Goal: Complete application form

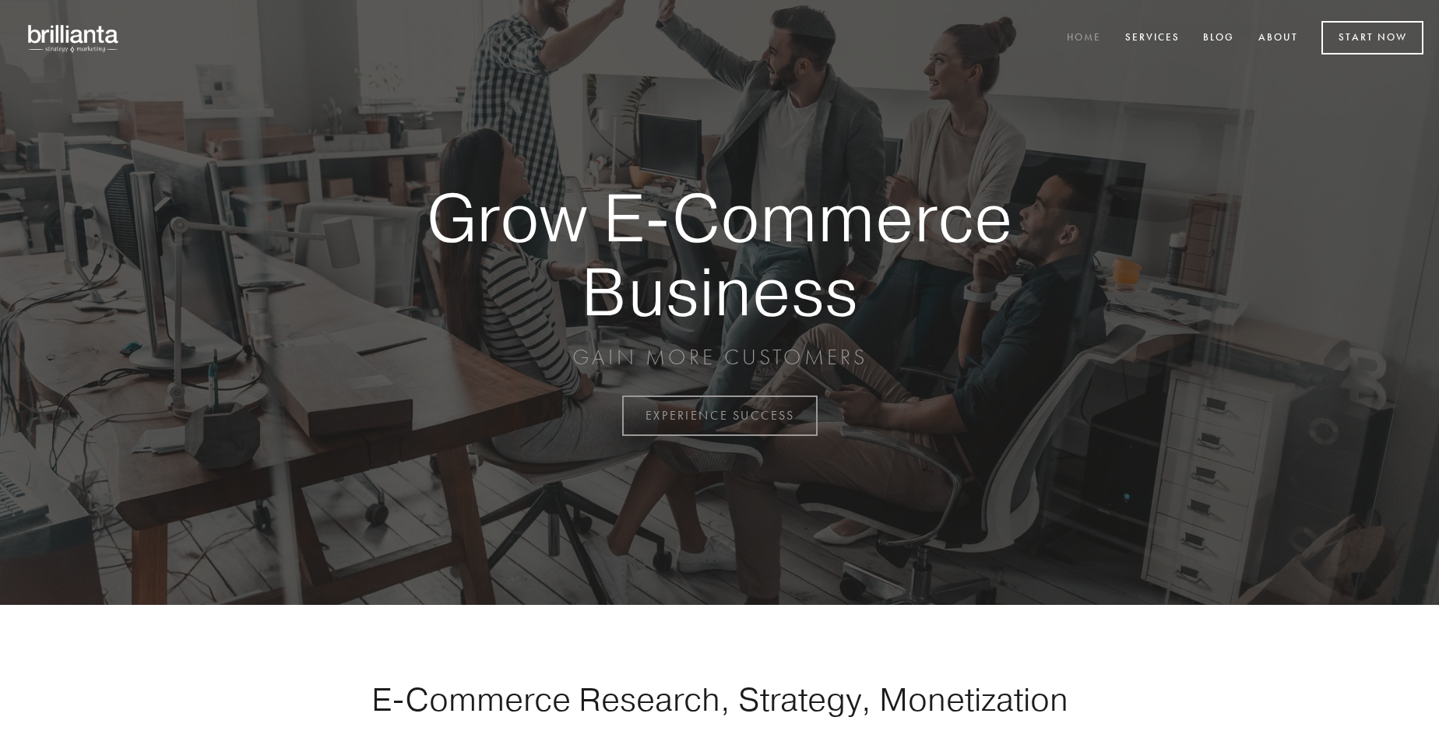
scroll to position [4083, 0]
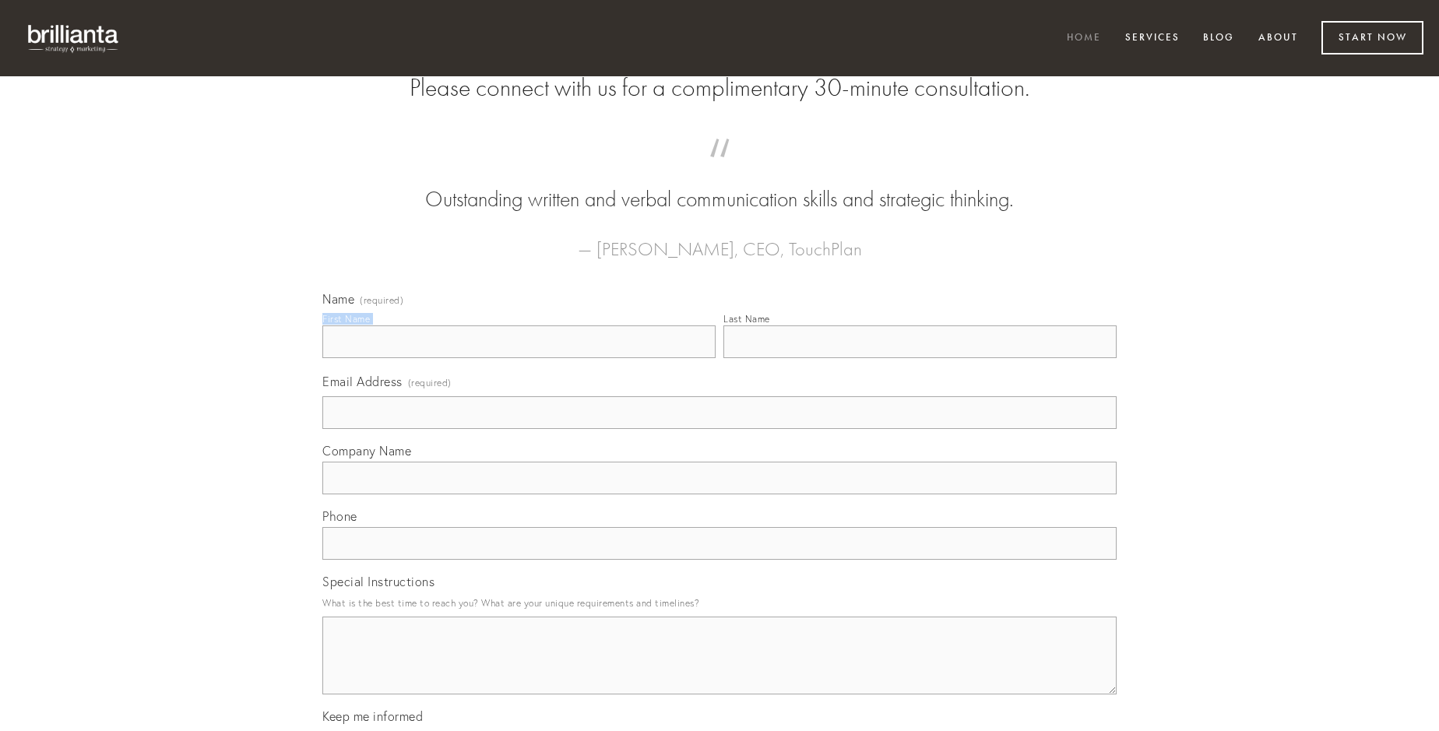
type input "[PERSON_NAME]"
click at [920, 358] on input "Last Name" at bounding box center [920, 342] width 393 height 33
type input "[PERSON_NAME]"
click at [720, 429] on input "Email Address (required)" at bounding box center [719, 412] width 794 height 33
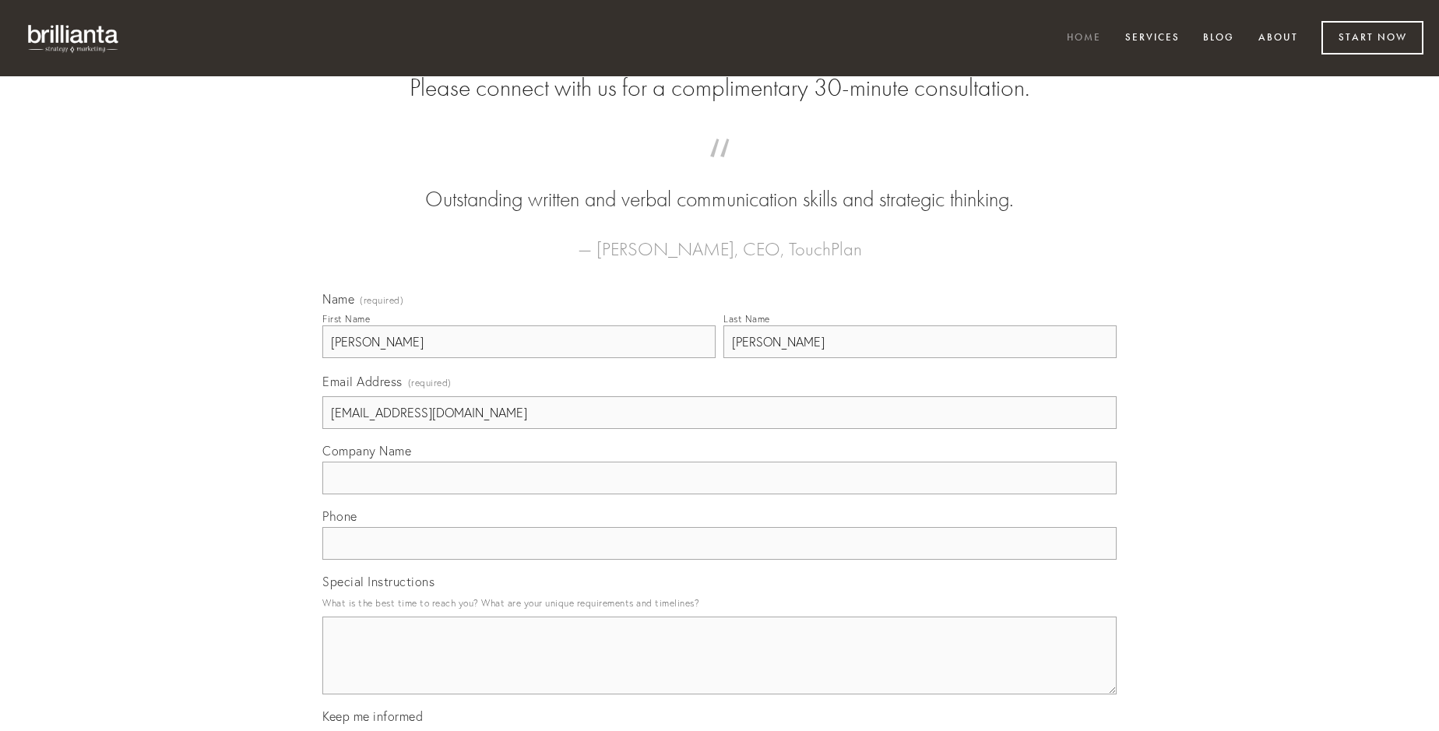
type input "[EMAIL_ADDRESS][DOMAIN_NAME]"
click at [720, 495] on input "Company Name" at bounding box center [719, 478] width 794 height 33
type input "cupio"
click at [720, 560] on input "text" at bounding box center [719, 543] width 794 height 33
click at [720, 670] on textarea "Special Instructions" at bounding box center [719, 656] width 794 height 78
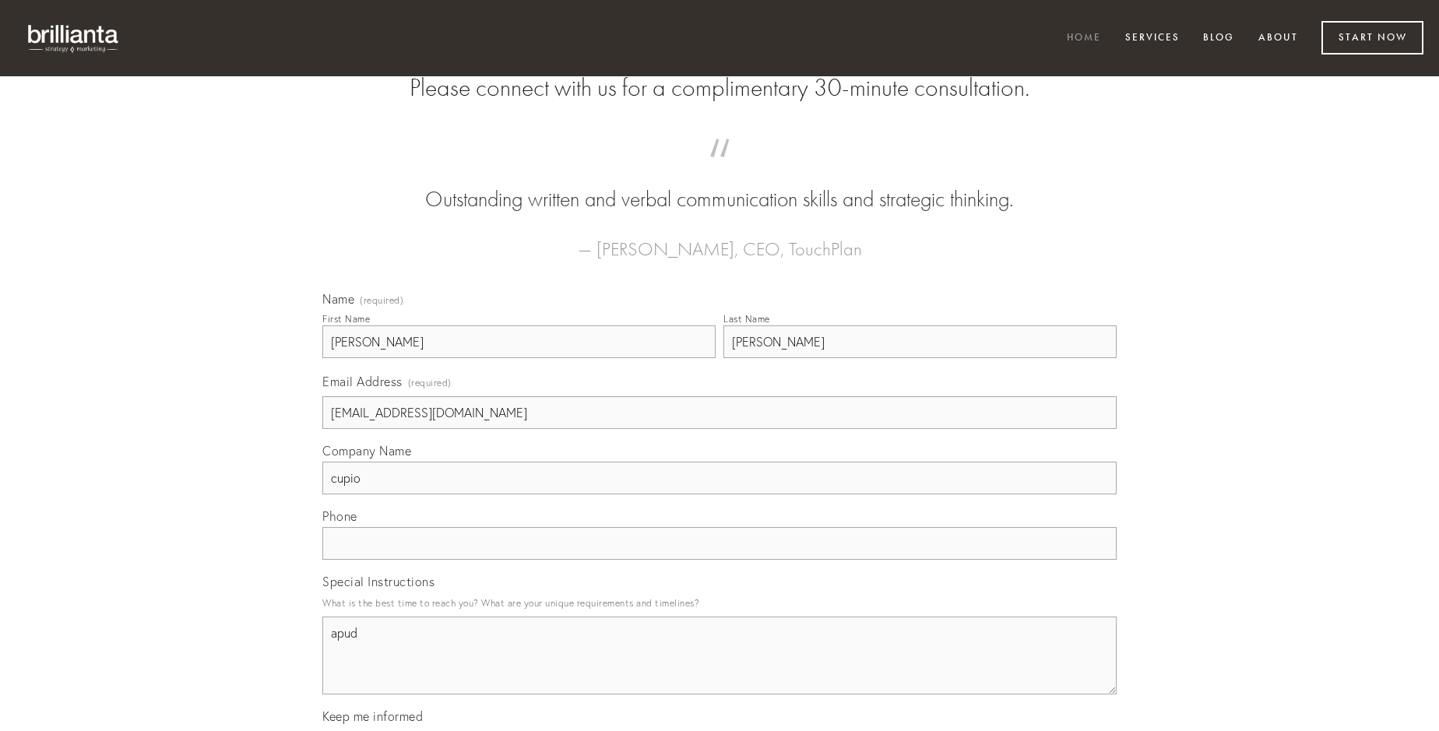
type textarea "apud"
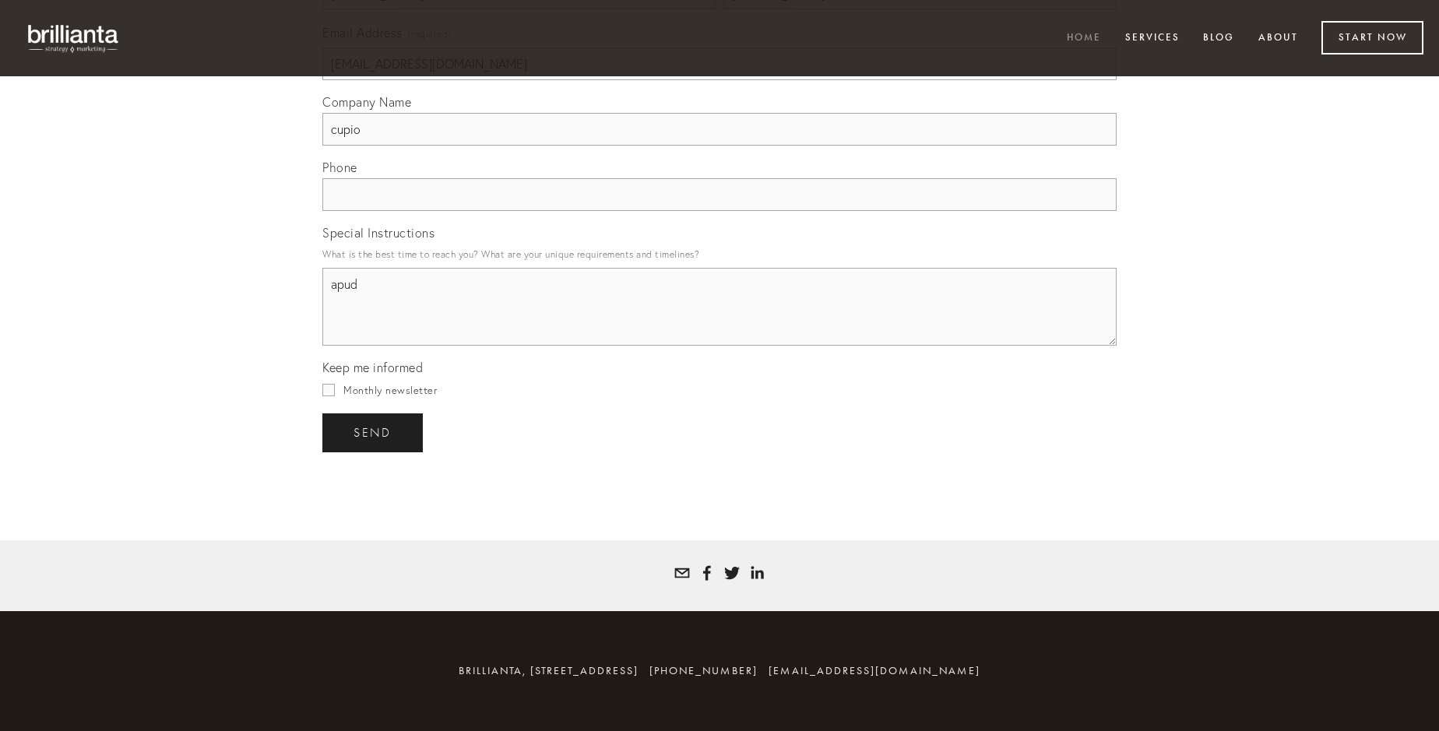
click at [374, 432] on span "send" at bounding box center [373, 433] width 38 height 14
